Goal: Find specific page/section: Find specific page/section

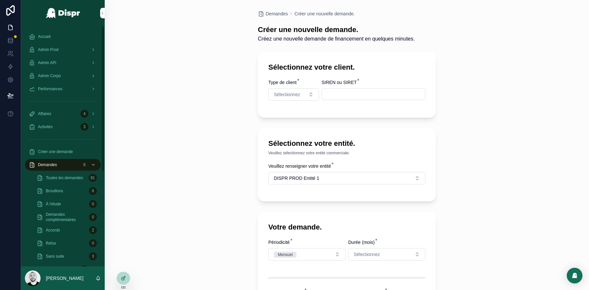
click at [67, 50] on div "Admin Prod" at bounding box center [63, 50] width 68 height 10
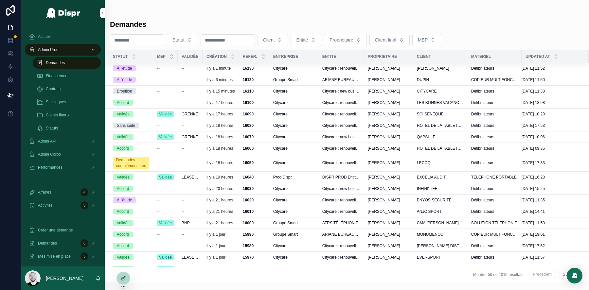
click at [54, 60] on span "Demandes" at bounding box center [55, 62] width 19 height 5
click at [178, 78] on td "--" at bounding box center [190, 79] width 25 height 11
click at [171, 79] on div "--" at bounding box center [165, 79] width 17 height 5
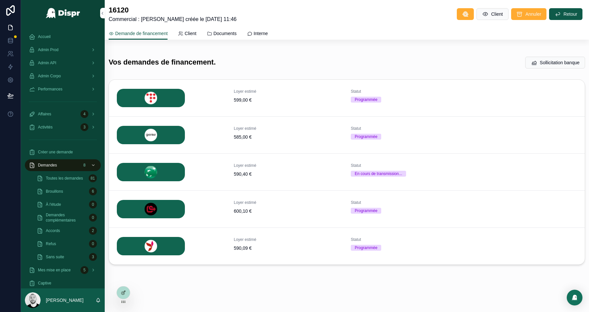
scroll to position [110, 0]
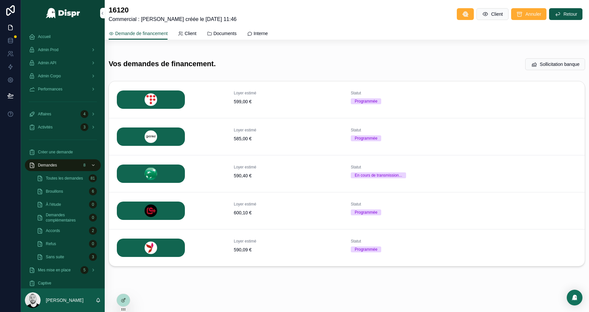
click at [210, 66] on h1 "Vos demandes de financement." at bounding box center [162, 64] width 107 height 10
click at [309, 57] on div "Vos demandes de financement. Sollicitation banque" at bounding box center [347, 64] width 485 height 18
click at [0, 0] on icon "scrollable content" at bounding box center [0, 0] width 0 height 0
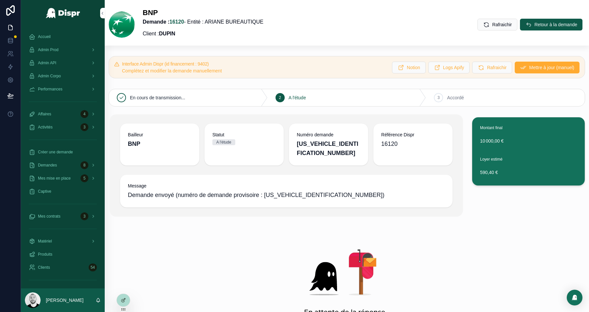
click at [46, 39] on span "Accueil" at bounding box center [44, 36] width 13 height 5
